Goal: Transaction & Acquisition: Subscribe to service/newsletter

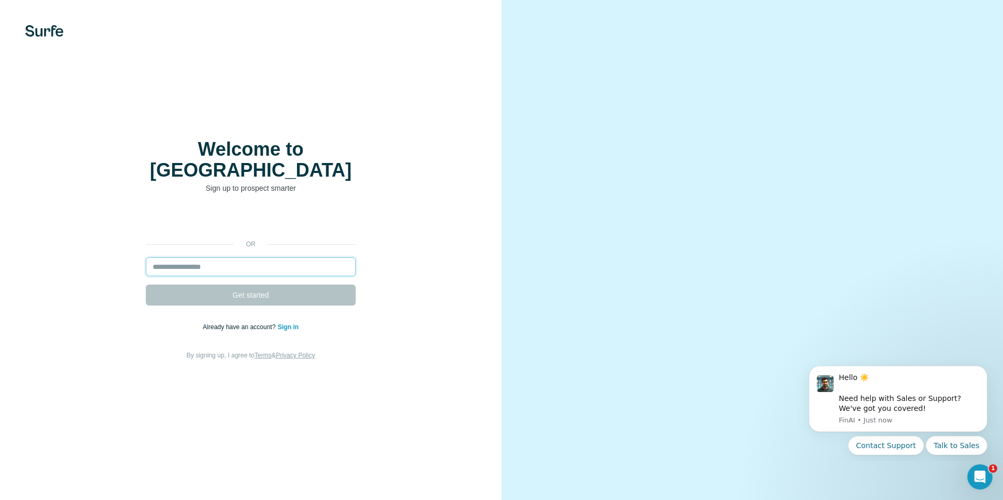
click at [260, 260] on input "email" at bounding box center [251, 266] width 210 height 19
type input "**********"
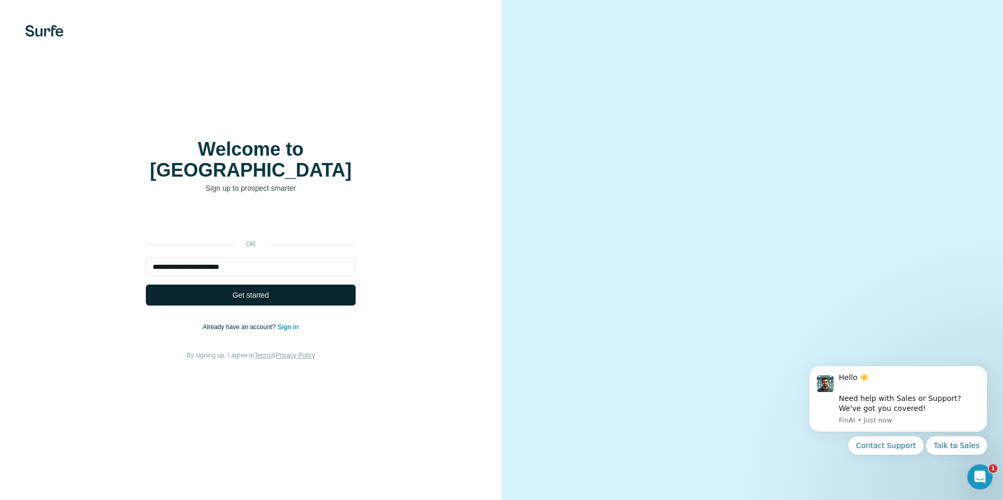
click at [262, 290] on span "Get started" at bounding box center [250, 295] width 36 height 10
